Goal: Check status: Check status

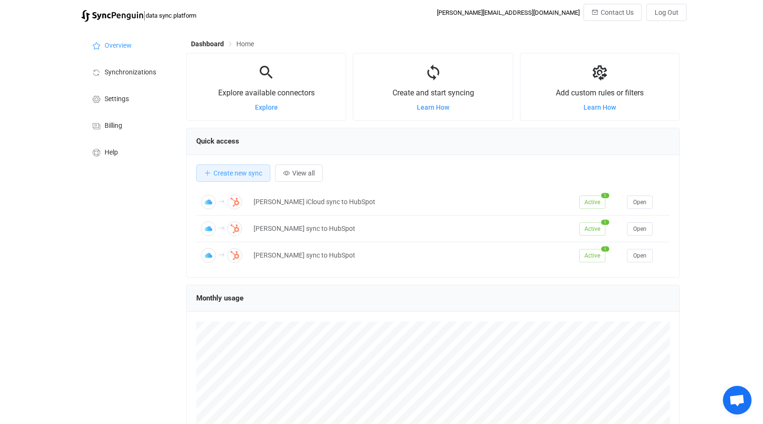
scroll to position [185, 494]
click at [310, 171] on span "View all" at bounding box center [303, 173] width 22 height 8
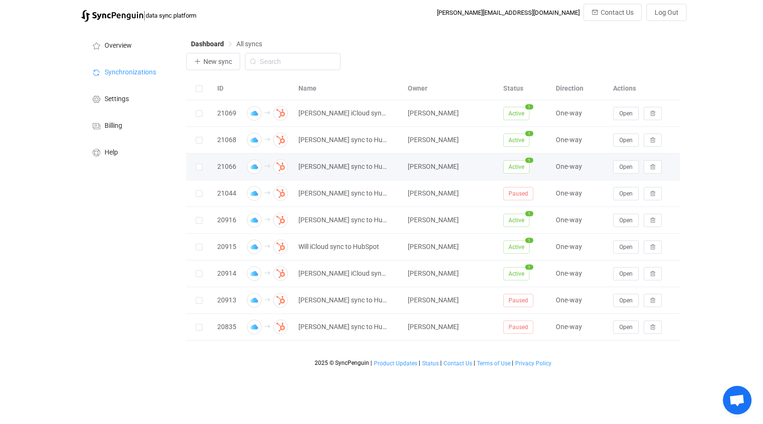
click at [621, 174] on td "Open" at bounding box center [644, 167] width 72 height 27
click at [622, 170] on button "Open" at bounding box center [626, 166] width 26 height 13
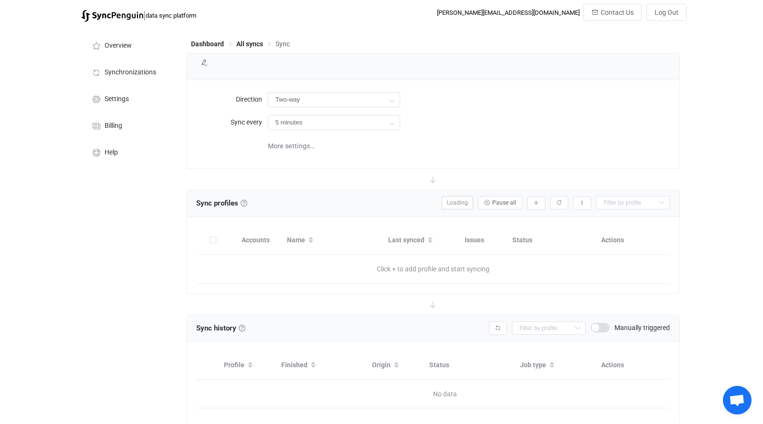
type input "iCloud → HubSpot"
type input "12 hours"
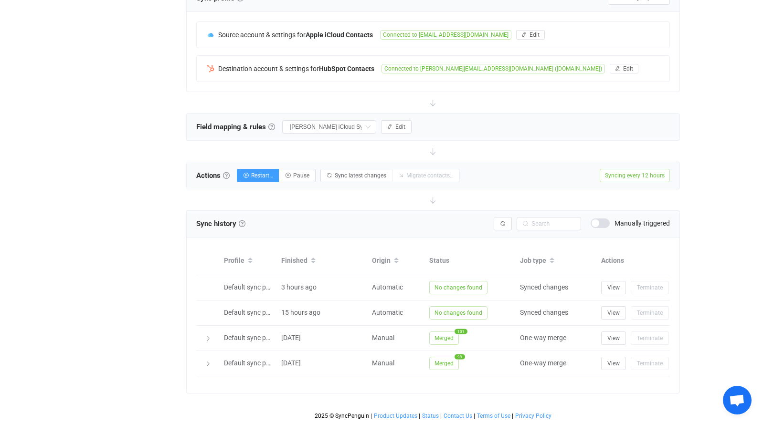
scroll to position [205, 0]
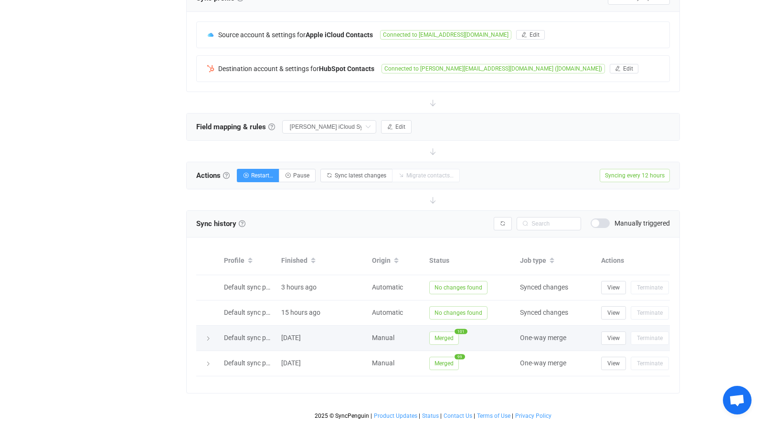
click at [205, 339] on icon at bounding box center [208, 339] width 6 height 6
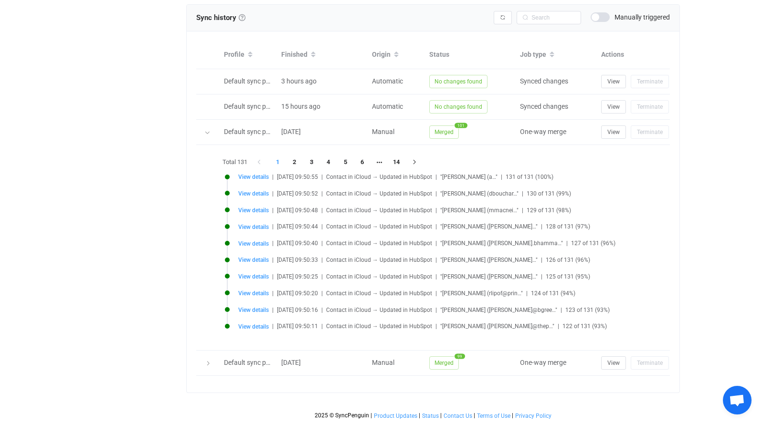
scroll to position [411, 0]
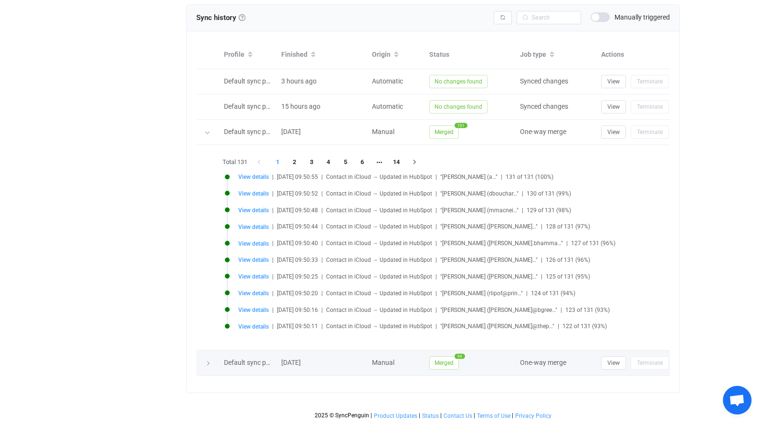
click at [212, 360] on div at bounding box center [207, 363] width 13 height 10
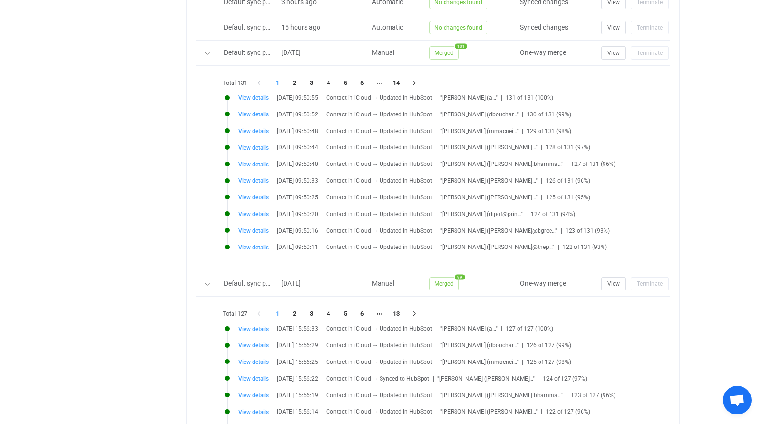
scroll to position [464, 0]
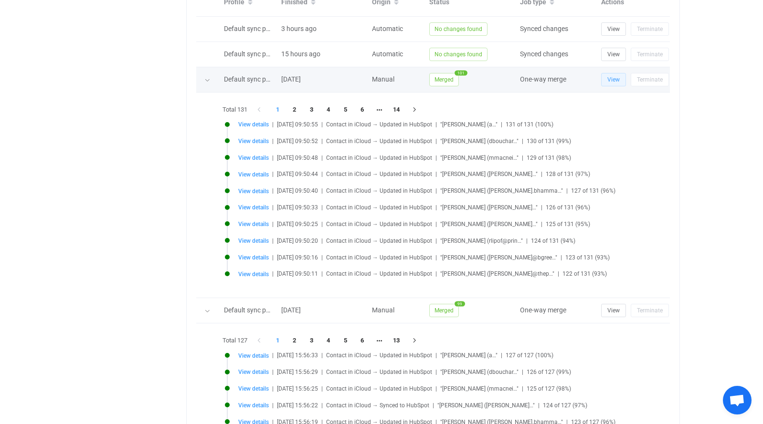
click at [612, 78] on span "View" at bounding box center [613, 79] width 12 height 7
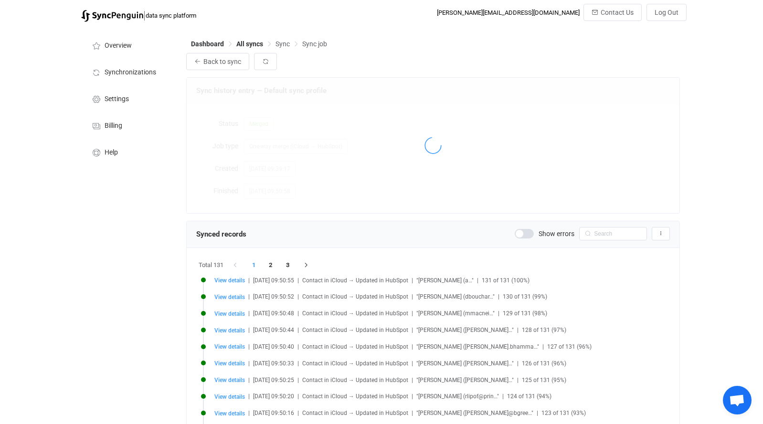
scroll to position [948, 0]
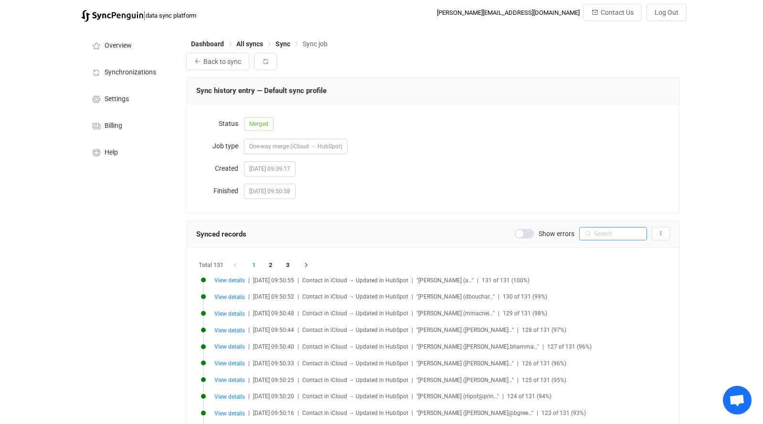
click at [608, 233] on input "text" at bounding box center [613, 233] width 68 height 13
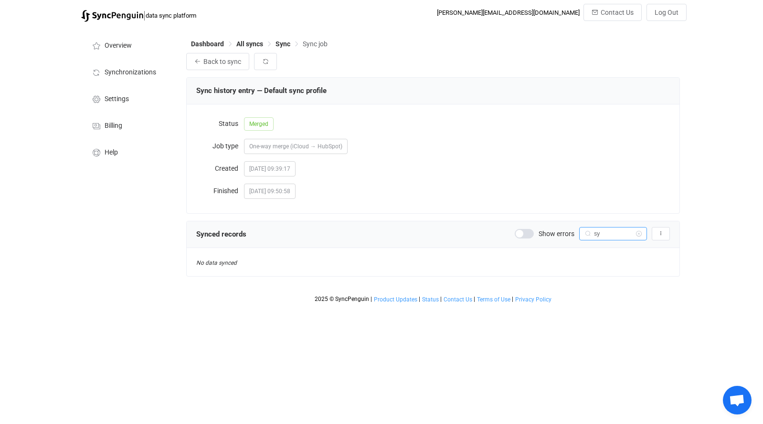
type input "s"
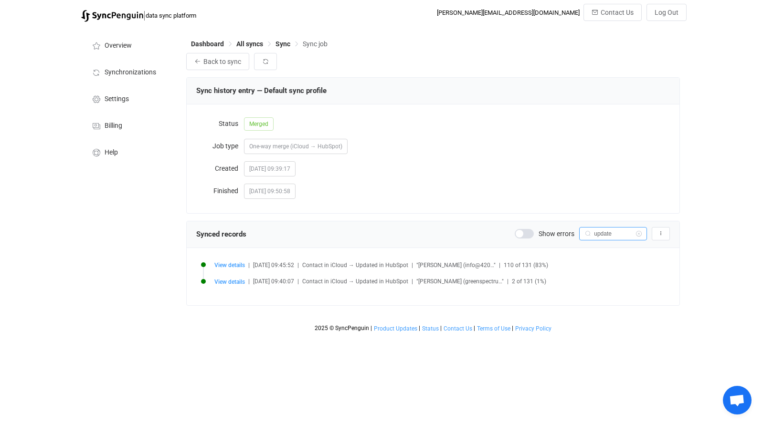
click at [603, 238] on input "update" at bounding box center [613, 233] width 68 height 13
type input "\"
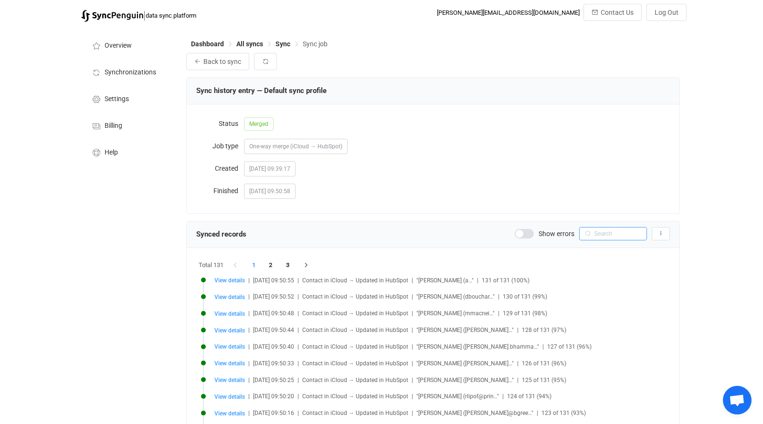
scroll to position [0, 0]
click at [284, 42] on span "Sync" at bounding box center [282, 44] width 15 height 8
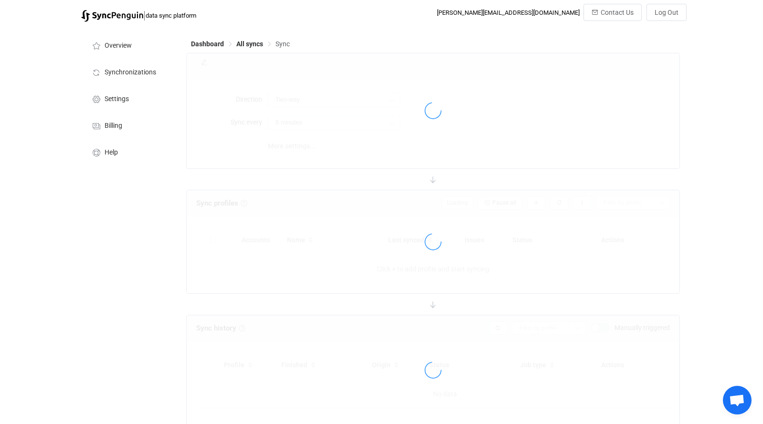
type input "iCloud → HubSpot"
type input "12 hours"
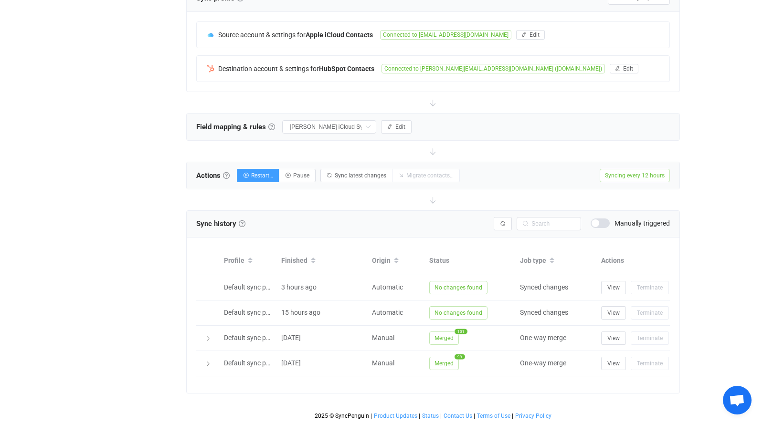
scroll to position [205, 0]
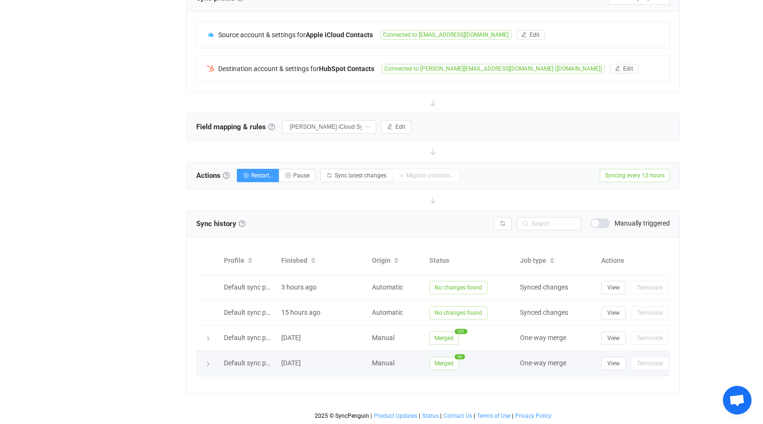
click at [204, 360] on div at bounding box center [207, 364] width 13 height 10
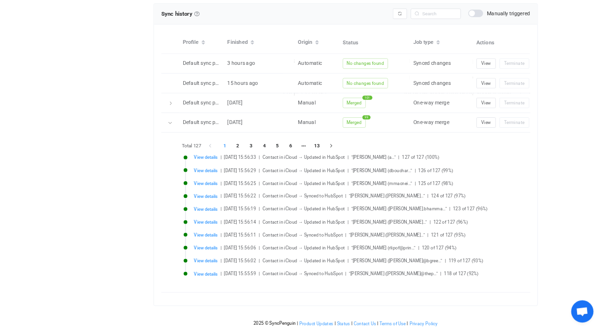
scroll to position [411, 0]
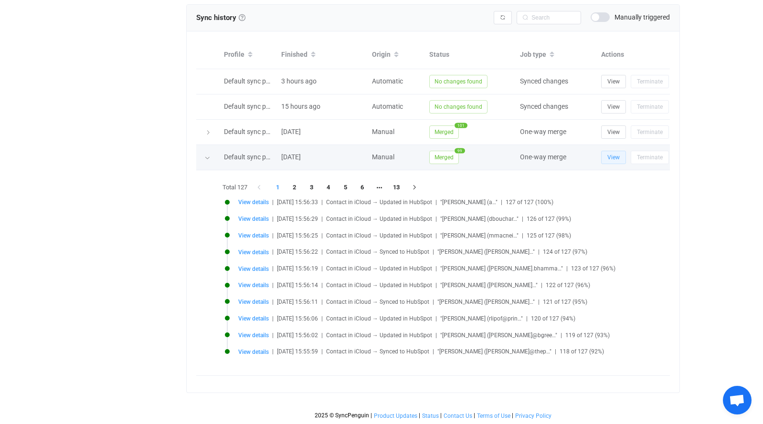
click at [607, 157] on span "View" at bounding box center [613, 157] width 12 height 7
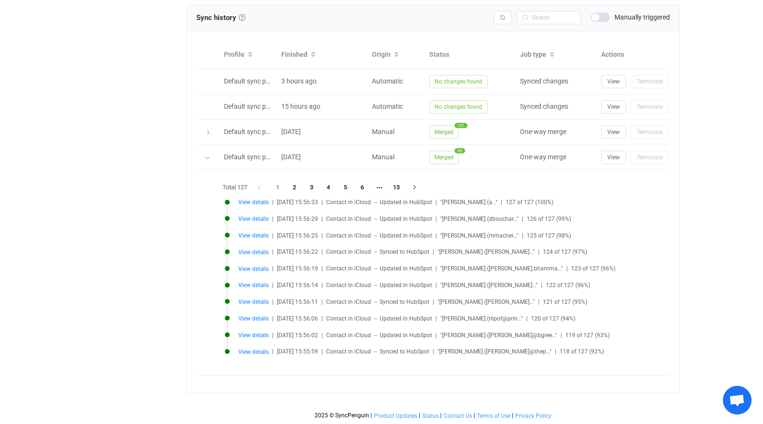
click at [146, 1] on div "Overview Synchronizations Settings Billing Help" at bounding box center [128, 19] width 105 height 808
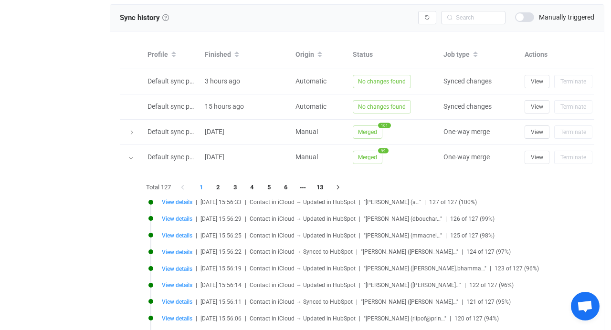
click at [84, 139] on div "Overview Synchronizations Settings Billing Help" at bounding box center [52, 19] width 105 height 808
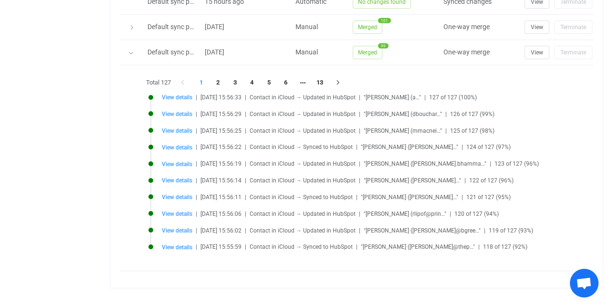
scroll to position [513, 0]
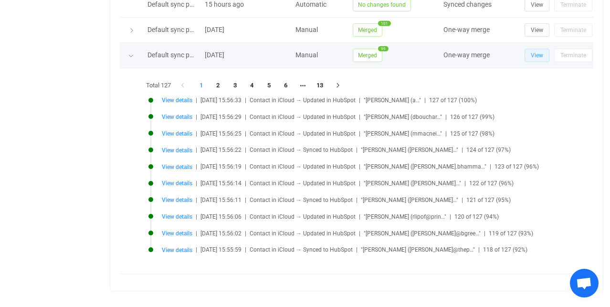
click at [548, 56] on button "View" at bounding box center [536, 55] width 25 height 13
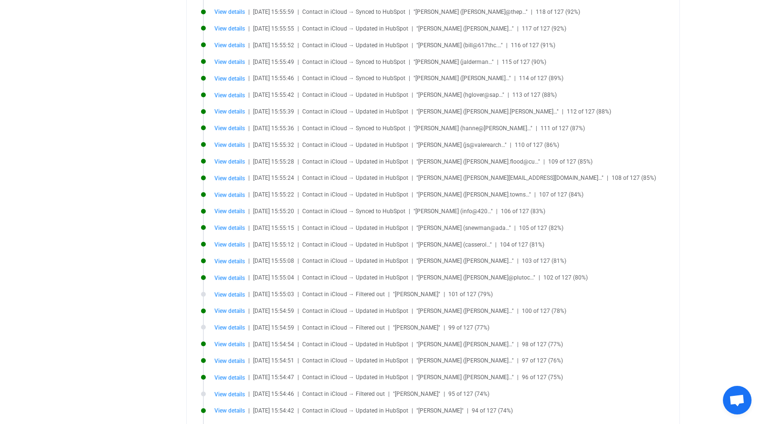
scroll to position [417, 0]
click at [229, 128] on span "View details" at bounding box center [229, 129] width 31 height 7
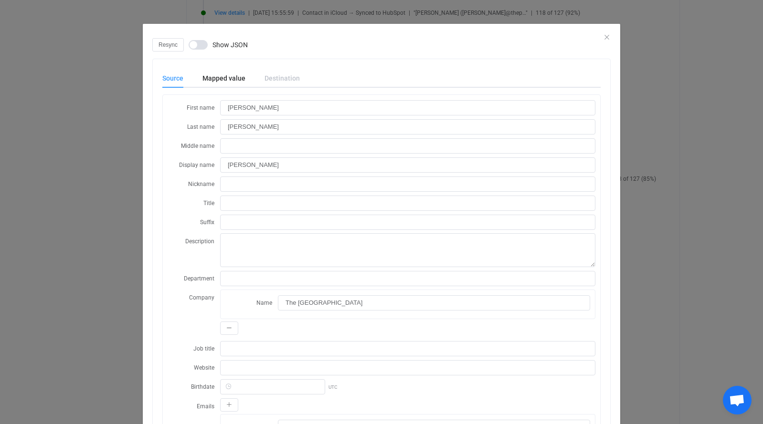
scroll to position [0, 0]
click at [604, 39] on div "Resync Show JSON" at bounding box center [381, 44] width 458 height 13
click at [606, 38] on div "Resync Show JSON" at bounding box center [381, 44] width 458 height 13
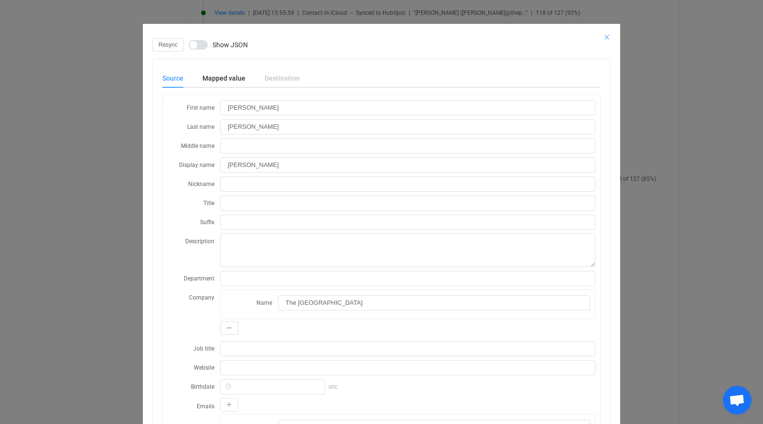
click at [606, 38] on icon "Close" at bounding box center [607, 37] width 8 height 8
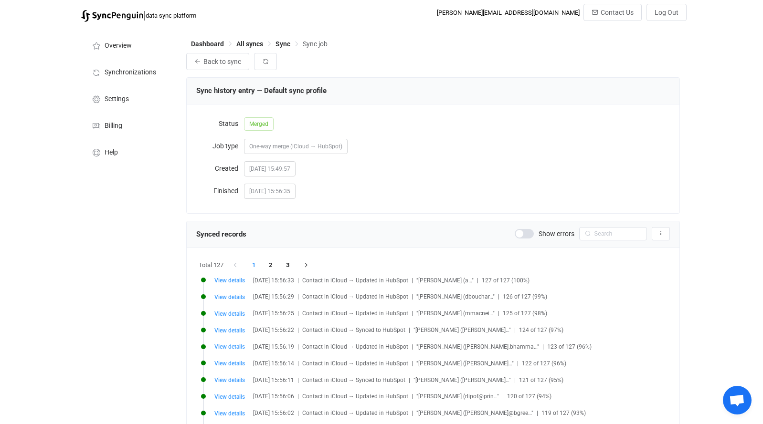
click at [454, 4] on div "| data sync platform [PERSON_NAME][EMAIL_ADDRESS][DOMAIN_NAME] Contact Us Log O…" at bounding box center [381, 15] width 610 height 23
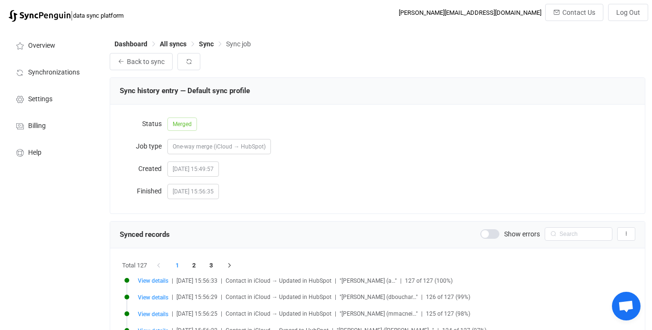
click at [203, 50] on div "Dashboard All syncs Sync Sync job" at bounding box center [378, 46] width 536 height 14
click at [208, 44] on span "Sync" at bounding box center [206, 44] width 15 height 8
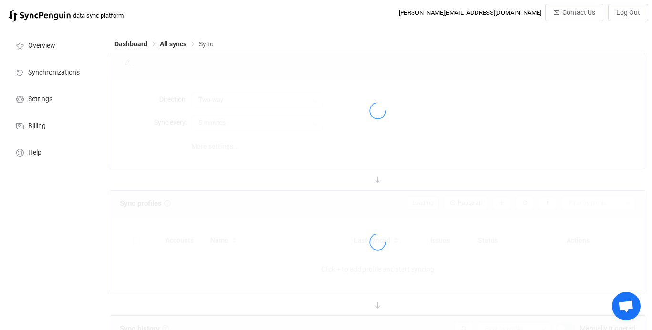
type input "iCloud → HubSpot"
type input "12 hours"
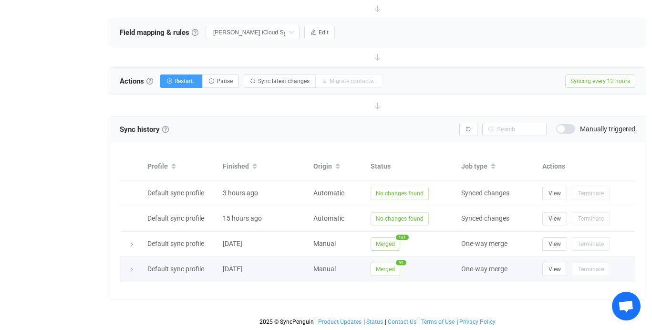
scroll to position [300, 0]
click at [136, 272] on div at bounding box center [131, 269] width 13 height 10
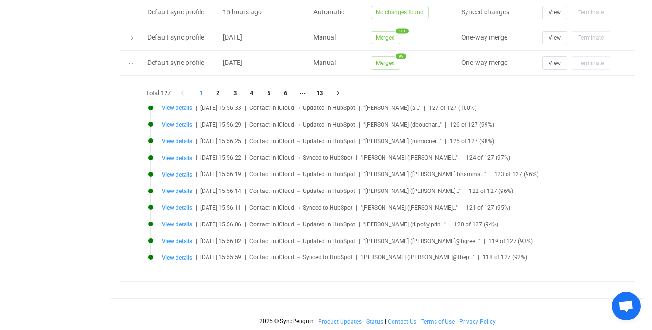
scroll to position [506, 0]
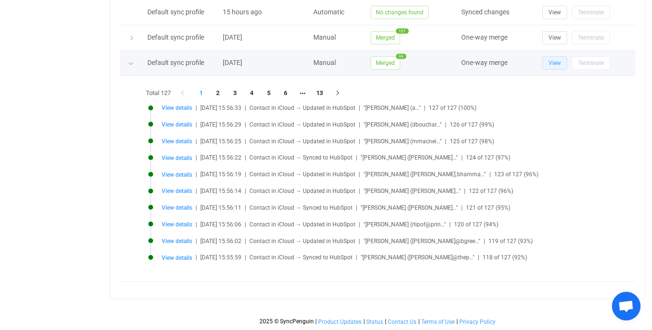
click at [558, 66] on span "View" at bounding box center [555, 63] width 12 height 7
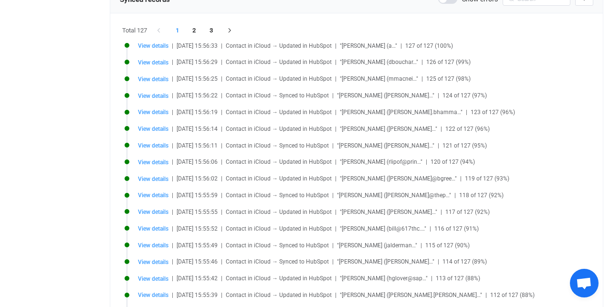
scroll to position [236, 0]
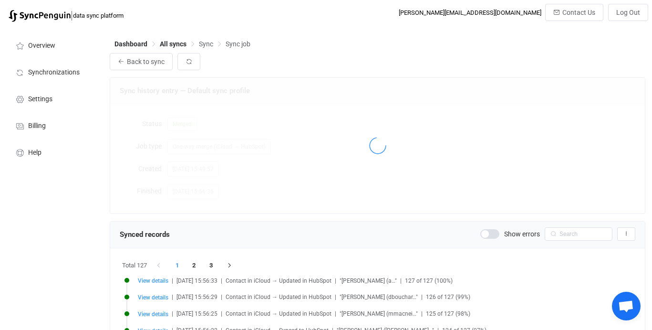
scroll to position [948, 0]
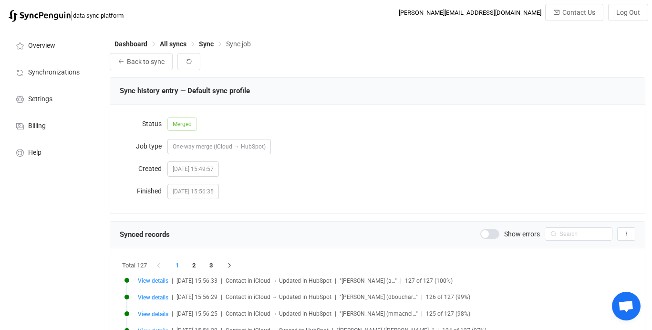
click at [198, 45] on span "All syncs" at bounding box center [179, 44] width 39 height 7
click at [205, 43] on span "Sync" at bounding box center [206, 44] width 15 height 8
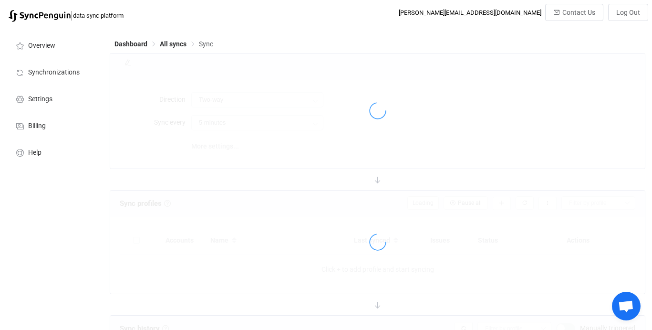
type input "iCloud → HubSpot"
type input "12 hours"
